Goal: Navigation & Orientation: Find specific page/section

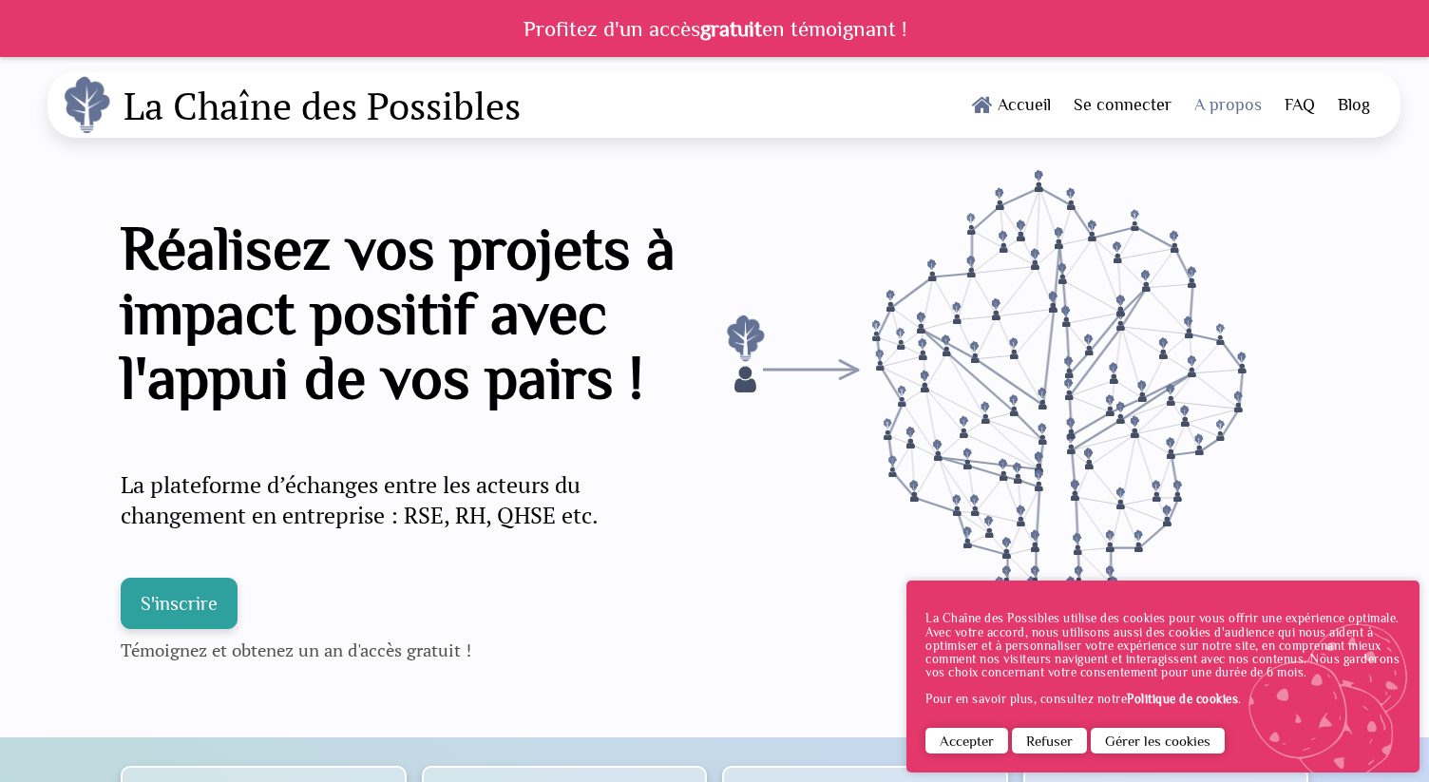
click at [1240, 98] on link "A propos" at bounding box center [1228, 104] width 90 height 66
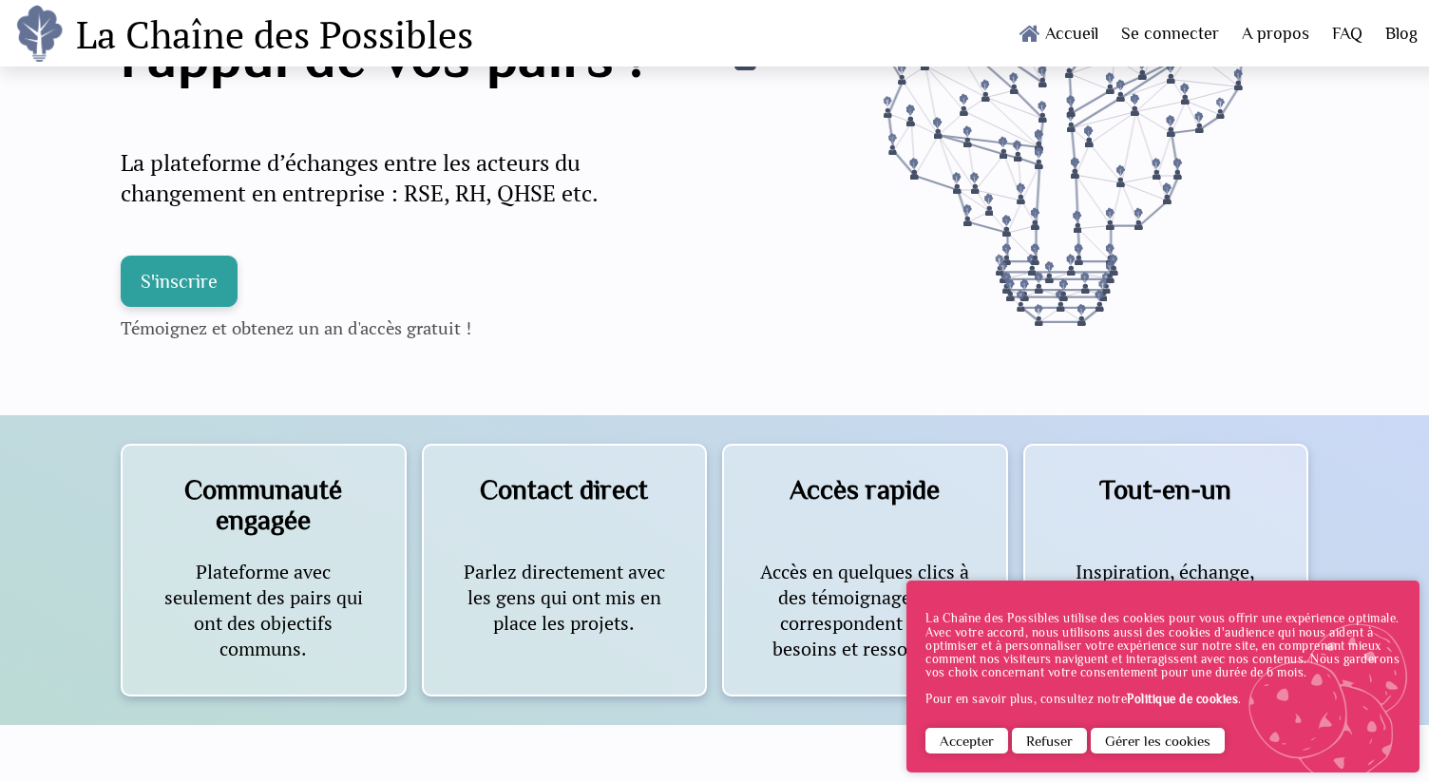
scroll to position [328, 0]
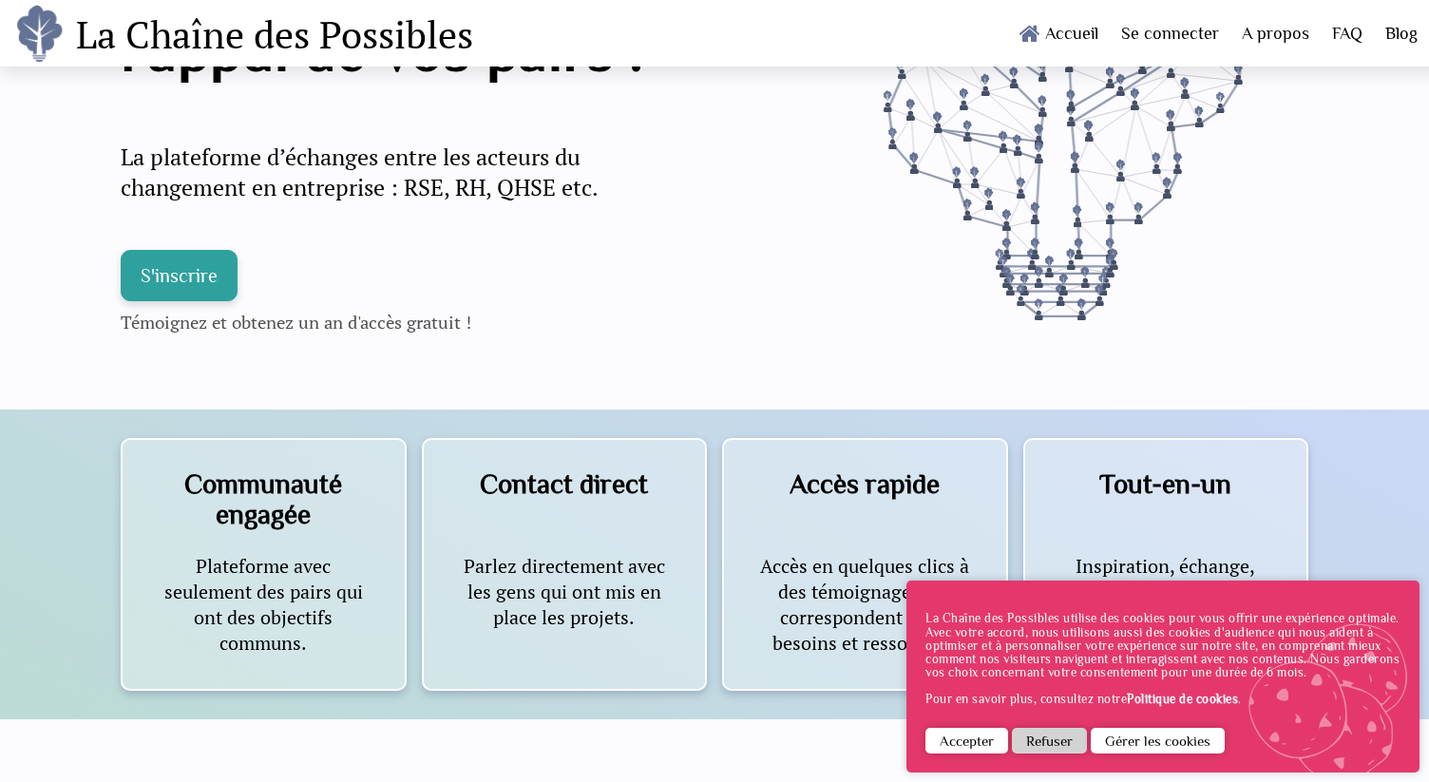
click at [1063, 741] on button "Refuser" at bounding box center [1049, 741] width 75 height 26
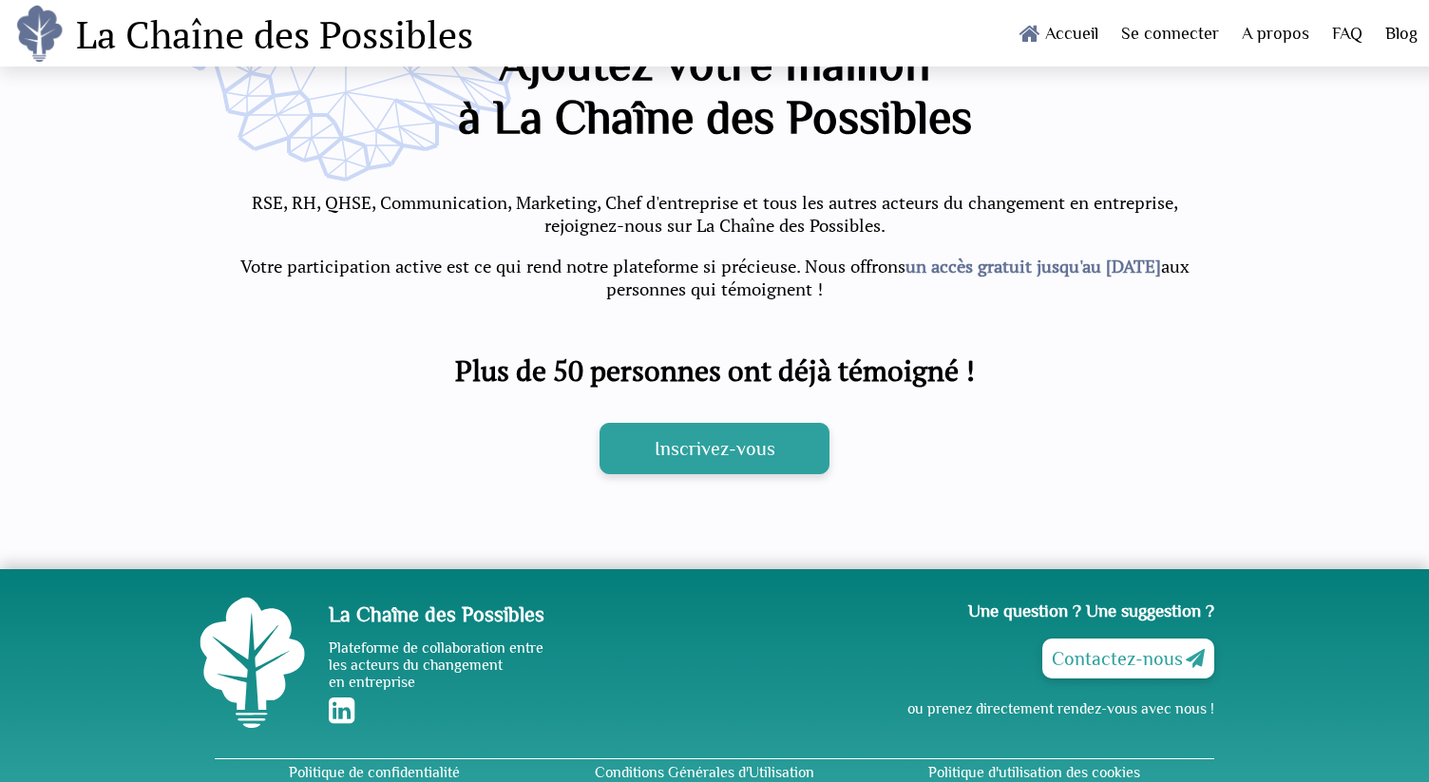
scroll to position [4399, 0]
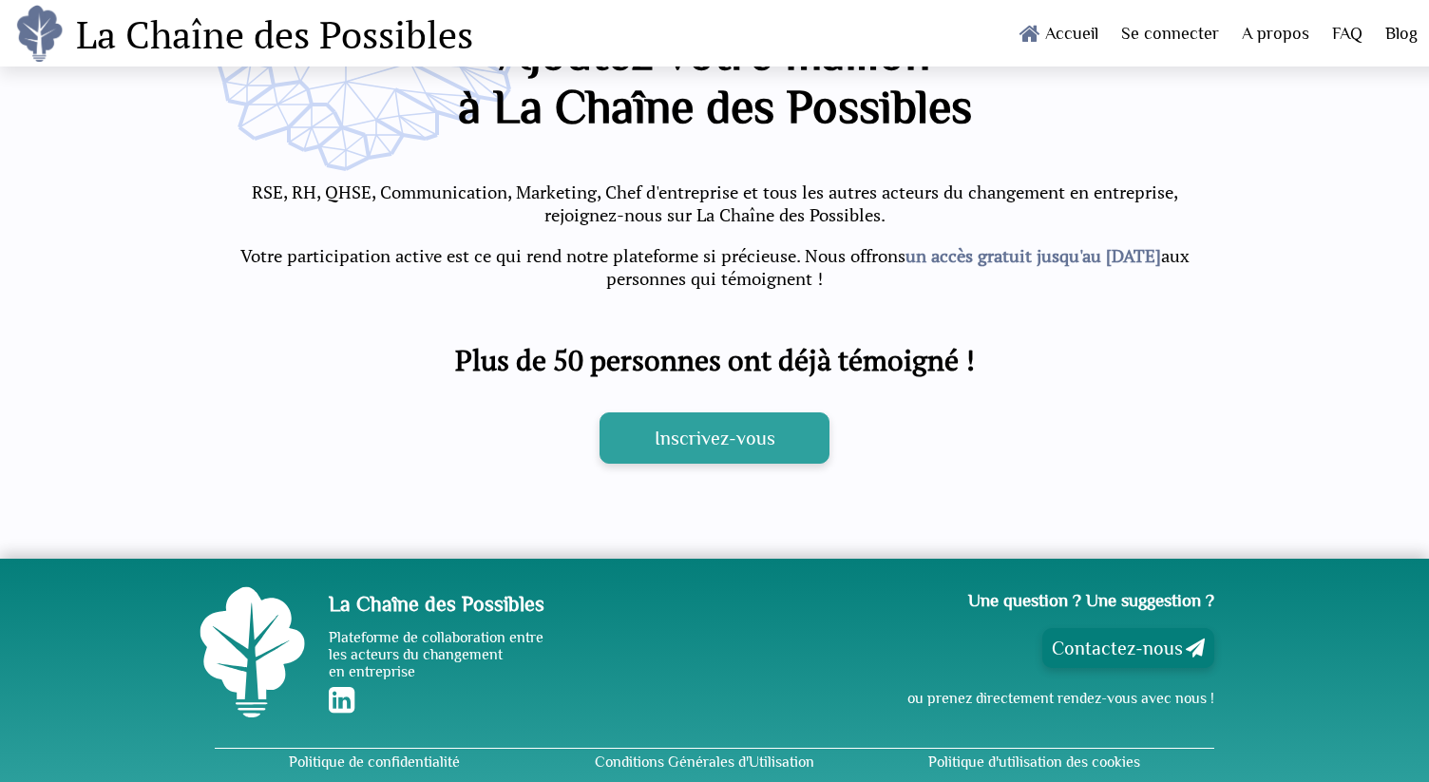
click at [1125, 628] on link "Contactez-nous" at bounding box center [1128, 648] width 172 height 40
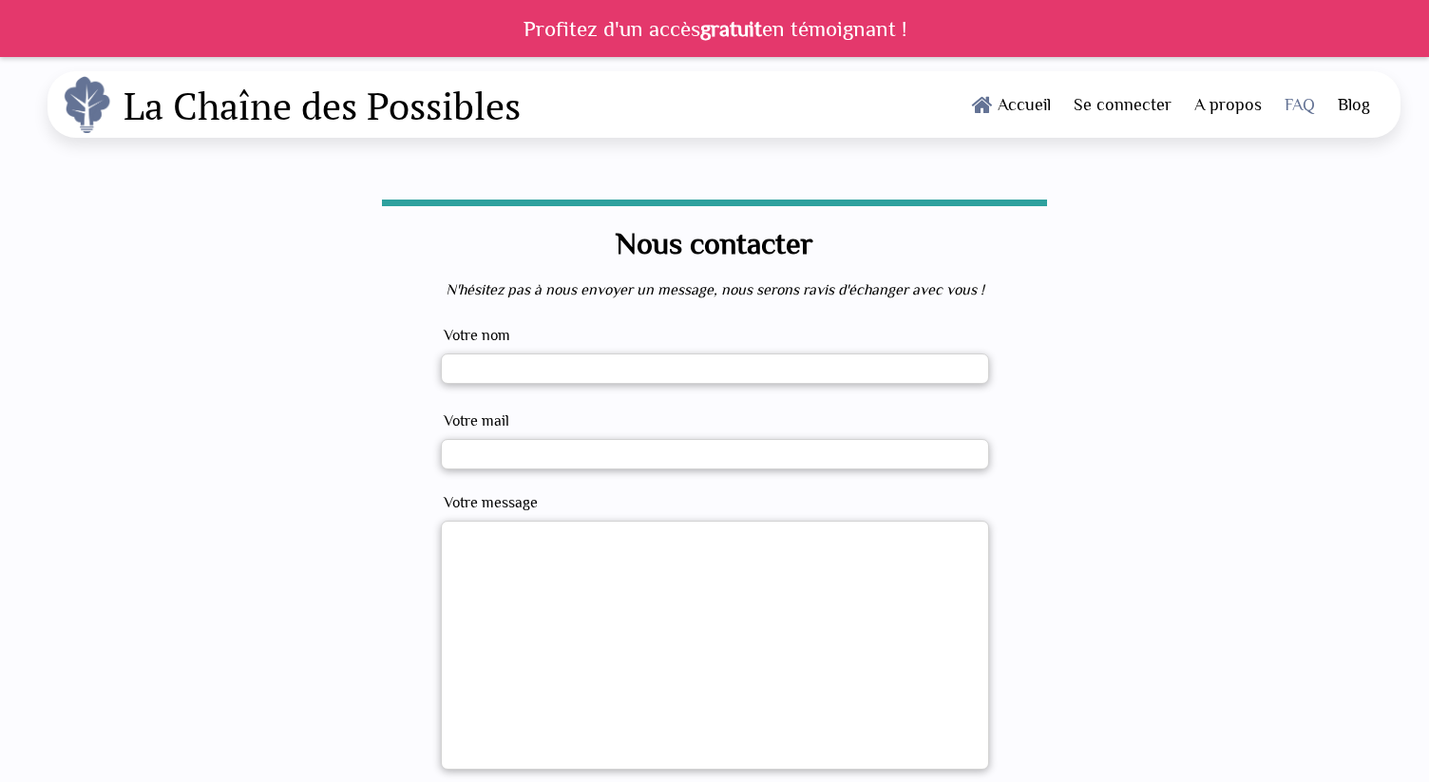
click at [1301, 118] on link "FAQ" at bounding box center [1299, 104] width 53 height 66
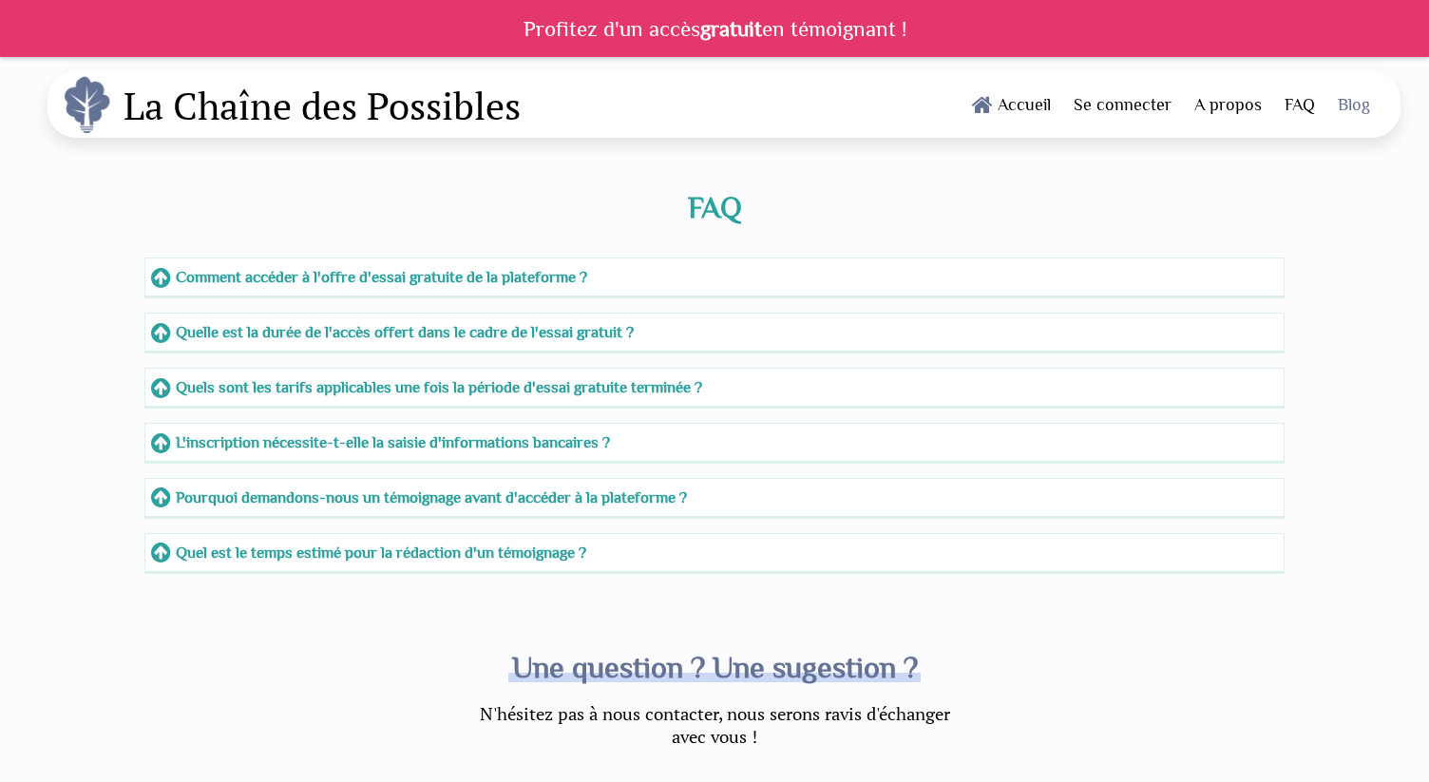
click at [1351, 117] on link "Blog" at bounding box center [1353, 104] width 55 height 66
click at [1023, 112] on link "Accueil" at bounding box center [1011, 104] width 102 height 66
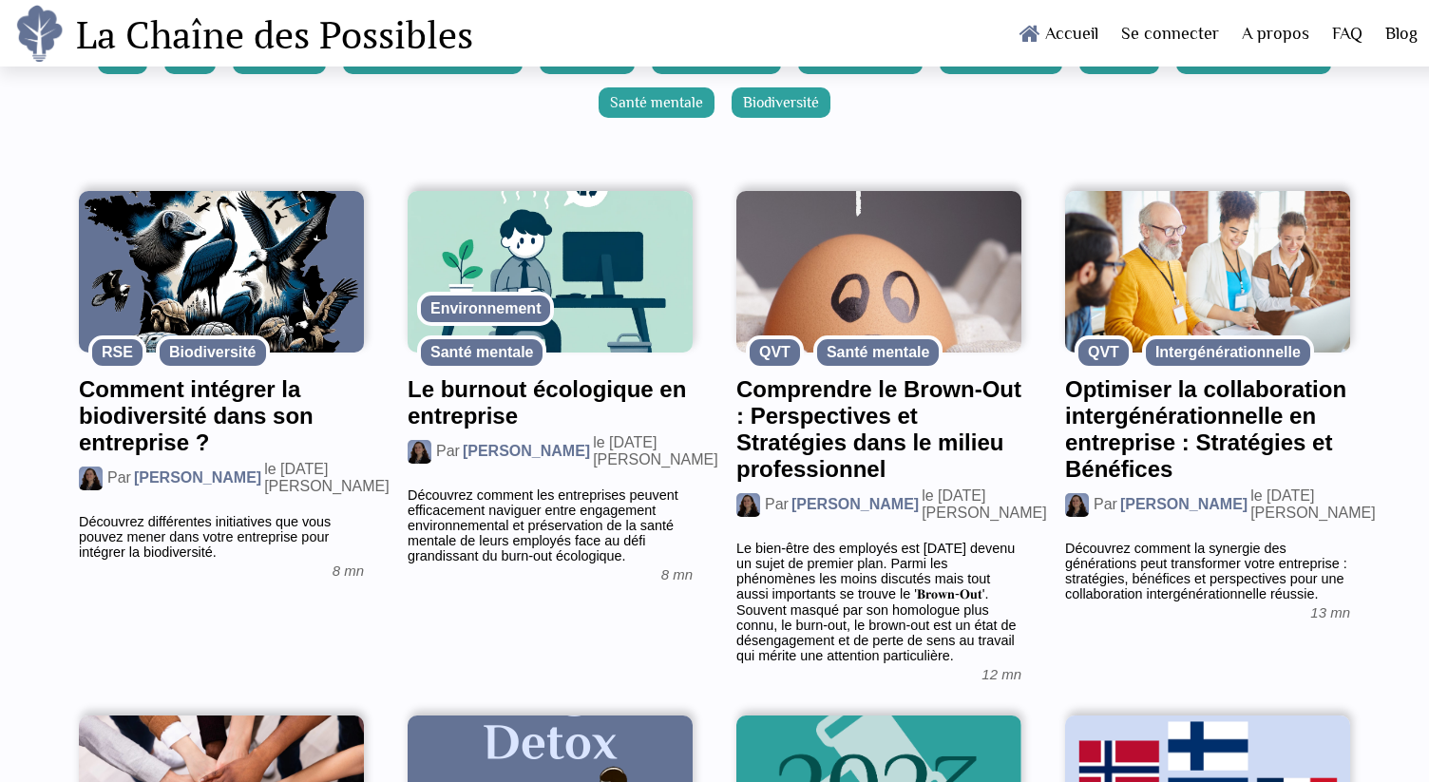
scroll to position [192, 0]
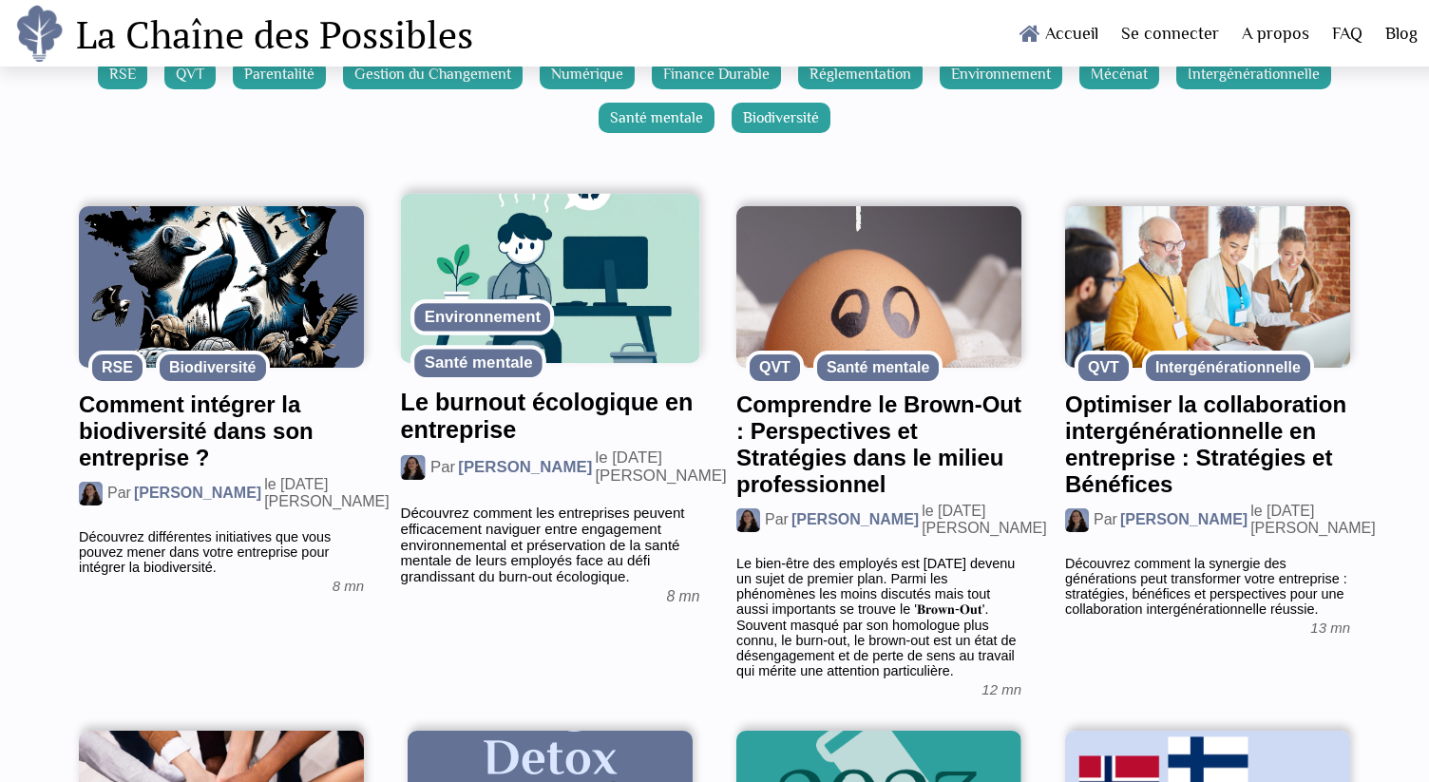
click at [531, 421] on h2 "Le burnout écologique en entreprise" at bounding box center [550, 417] width 299 height 56
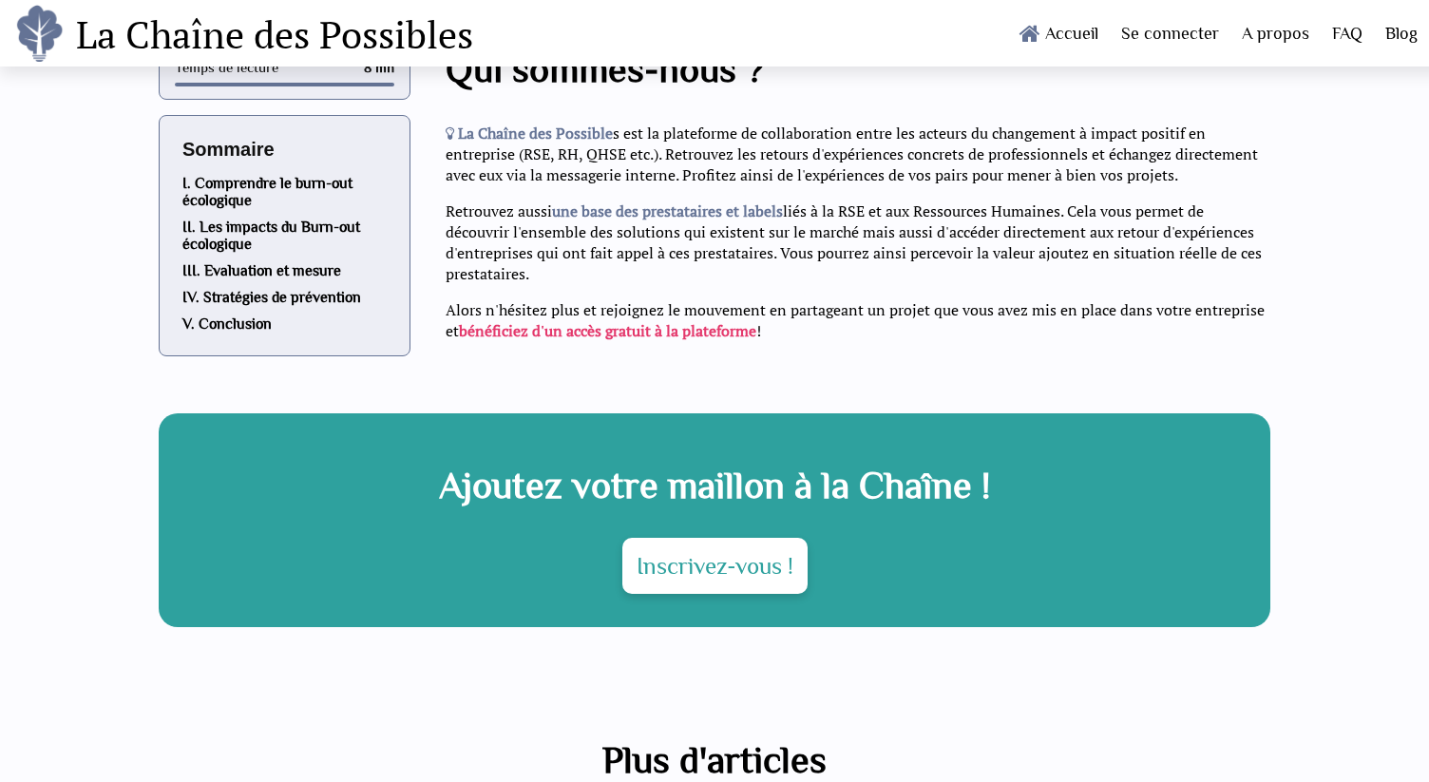
scroll to position [3747, 0]
